Goal: Obtain resource: Download file/media

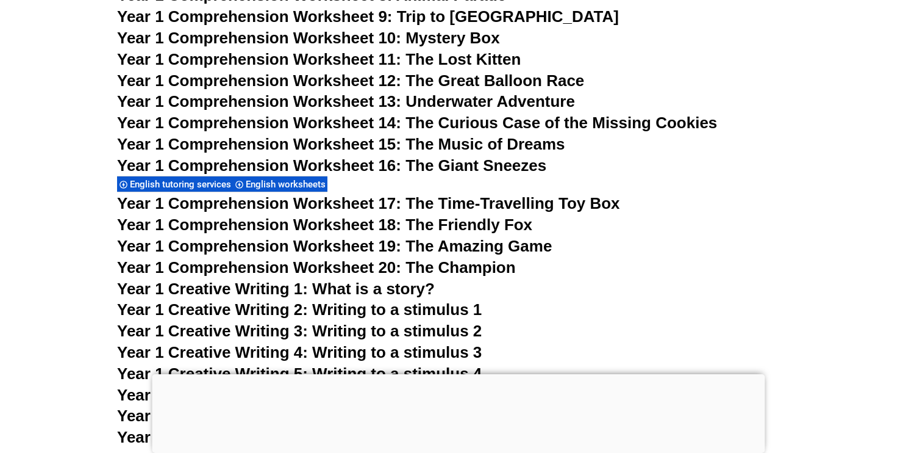
scroll to position [1785, 0]
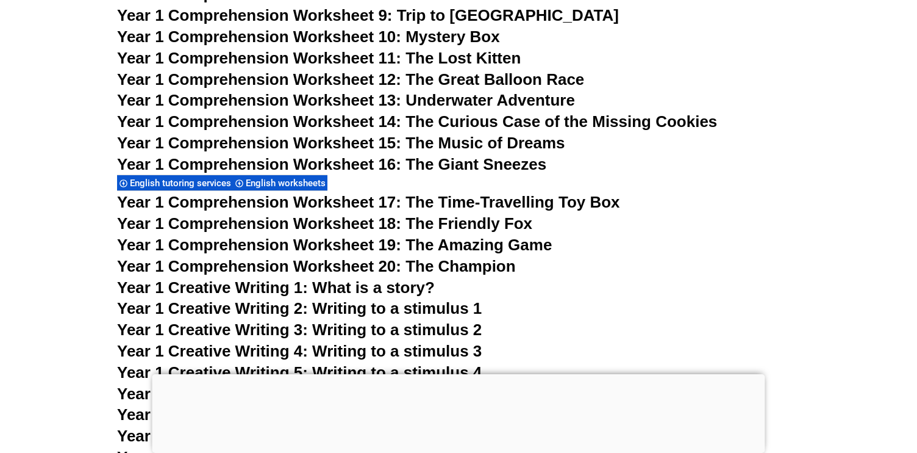
click at [343, 206] on span "Year 1 Comprehension Worksheet 17: The Time-Travelling Toy Box" at bounding box center [368, 202] width 503 height 18
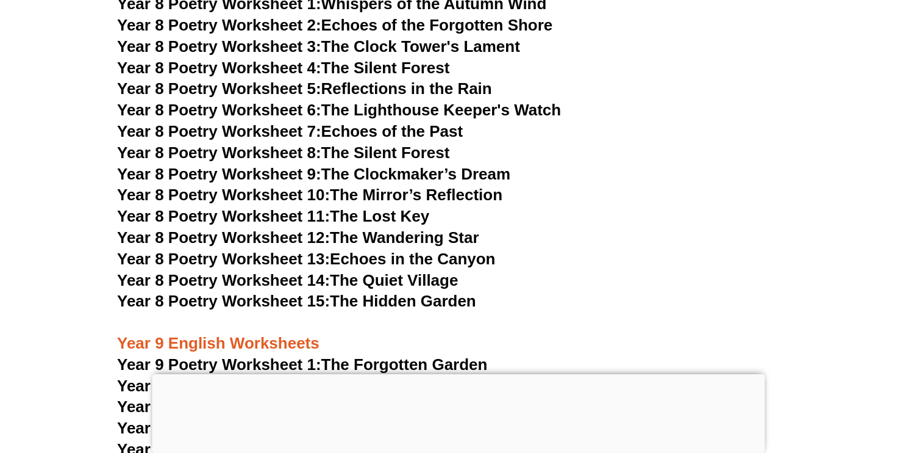
scroll to position [8158, 0]
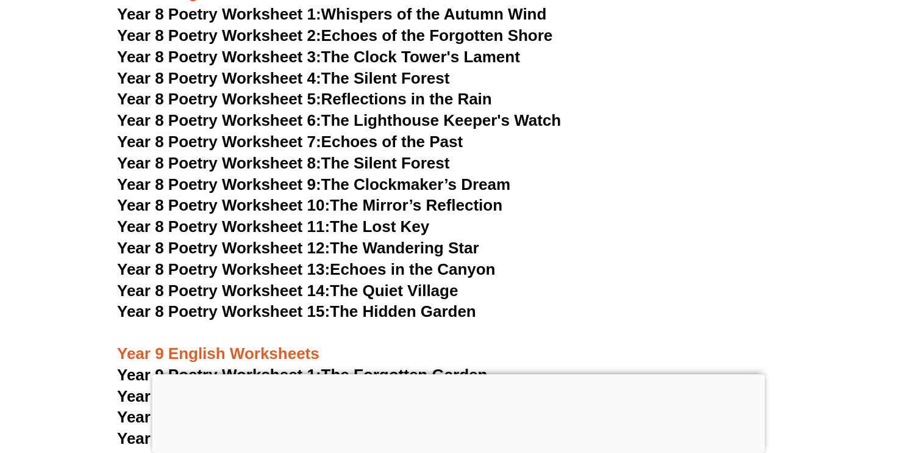
click at [348, 90] on link "Year 8 Poetry Worksheet 5: Reflections in the Rain" at bounding box center [304, 99] width 375 height 18
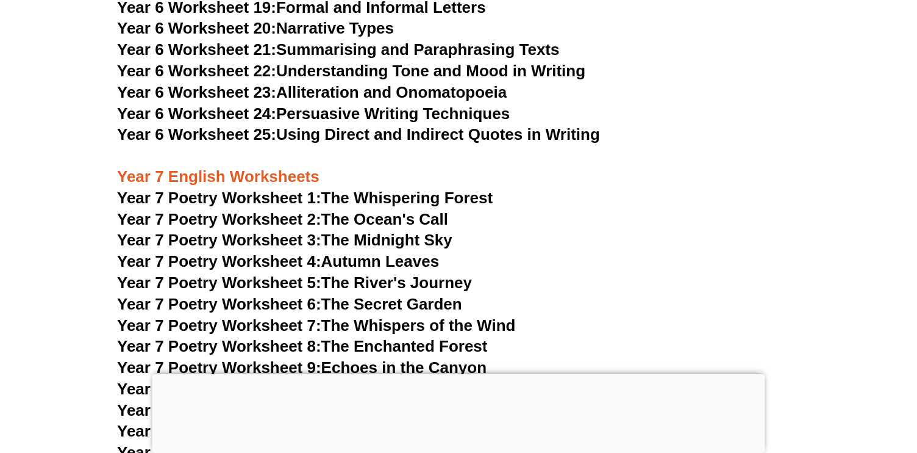
scroll to position [7607, 0]
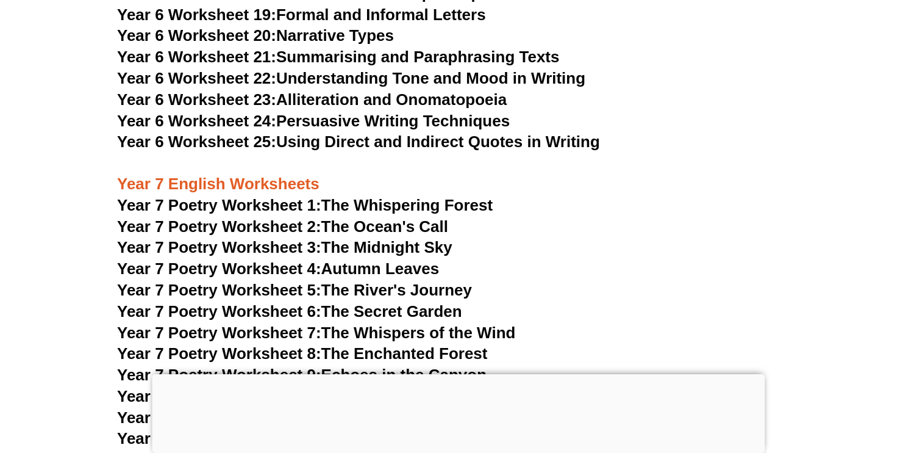
click at [313, 238] on span "Year 7 Poetry Worksheet 3:" at bounding box center [219, 247] width 204 height 18
